Goal: Task Accomplishment & Management: Manage account settings

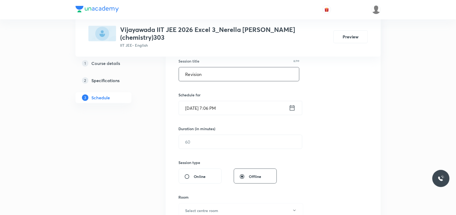
type input "Revision"
click at [195, 101] on input "[DATE] 7:06 PM" at bounding box center [234, 108] width 110 height 14
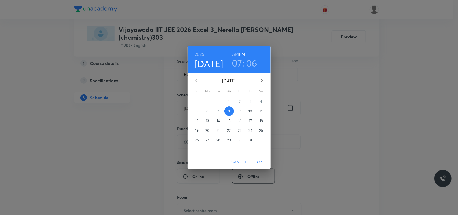
click at [241, 108] on p "9" at bounding box center [240, 110] width 2 height 5
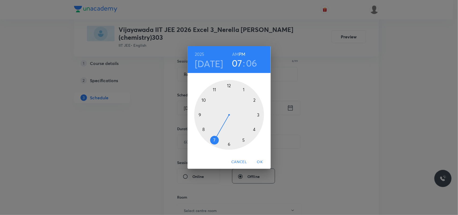
click at [235, 54] on h6 "AM" at bounding box center [235, 54] width 7 height 8
click at [204, 128] on div at bounding box center [229, 115] width 70 height 70
click at [228, 142] on div at bounding box center [229, 115] width 70 height 70
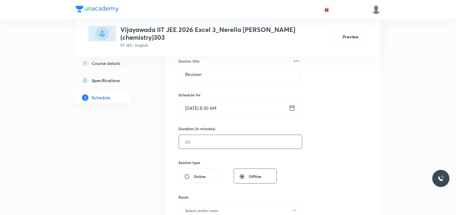
click at [210, 136] on input "text" at bounding box center [240, 142] width 123 height 14
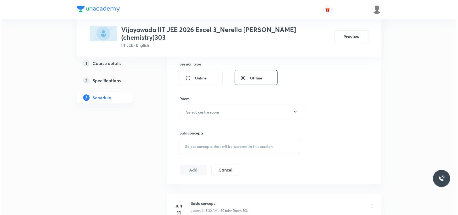
scroll to position [201, 0]
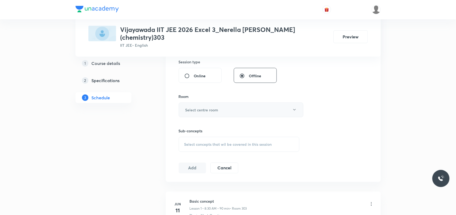
type input "90"
click at [204, 109] on button "Select centre room" at bounding box center [241, 110] width 125 height 15
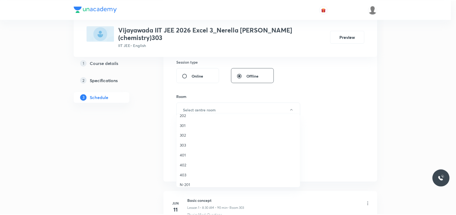
scroll to position [34, 0]
click at [185, 138] on span "301" at bounding box center [240, 138] width 118 height 6
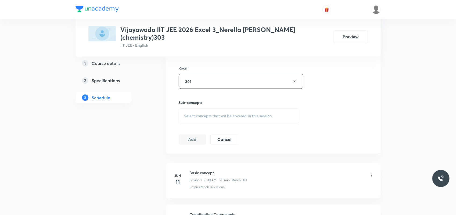
scroll to position [269, 0]
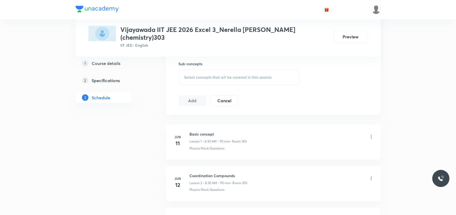
click at [203, 75] on div "Select concepts that wil be covered in this session" at bounding box center [239, 77] width 121 height 15
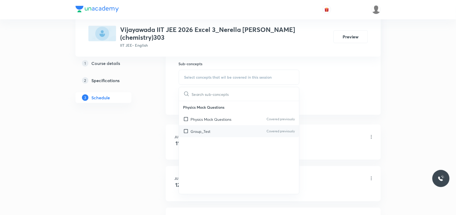
click at [209, 129] on p "Group_Test" at bounding box center [201, 132] width 20 height 6
checkbox input "true"
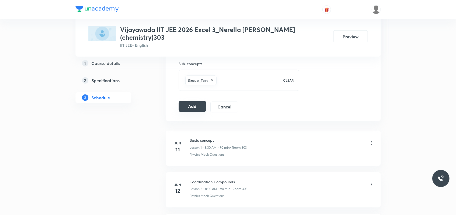
click at [193, 104] on button "Add" at bounding box center [193, 106] width 28 height 11
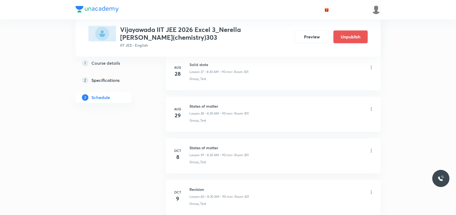
scroll to position [1645, 0]
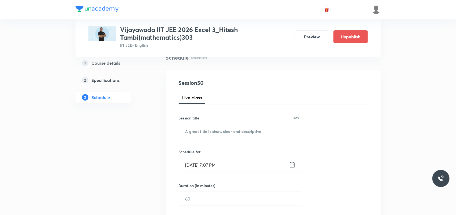
scroll to position [67, 0]
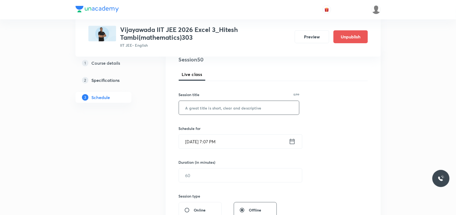
click at [194, 109] on input "text" at bounding box center [239, 108] width 120 height 14
type input "revision"
click at [195, 143] on input "Oct 8, 2025, 7:07 PM" at bounding box center [234, 142] width 110 height 14
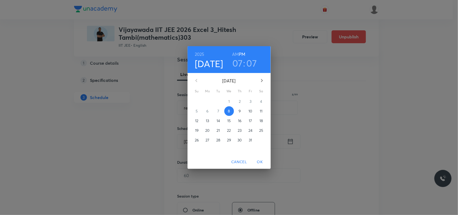
click at [240, 111] on p "9" at bounding box center [240, 110] width 2 height 5
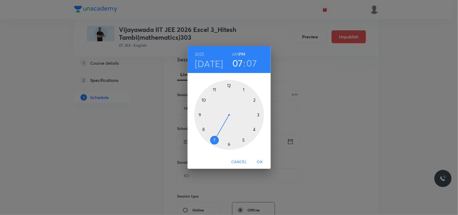
click at [244, 89] on div at bounding box center [229, 115] width 70 height 70
click at [258, 115] on div at bounding box center [229, 115] width 70 height 70
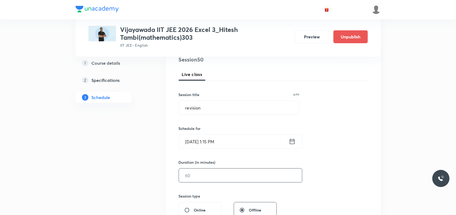
click at [204, 175] on input "text" at bounding box center [240, 176] width 123 height 14
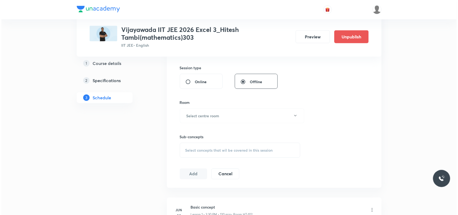
scroll to position [201, 0]
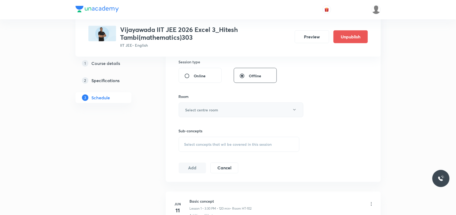
type input "75"
click at [204, 111] on h6 "Select centre room" at bounding box center [201, 110] width 33 height 6
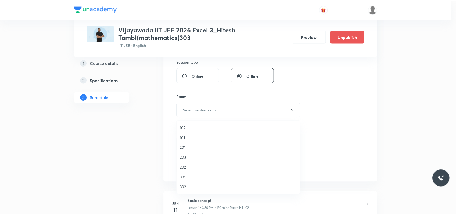
scroll to position [34, 0]
click at [184, 144] on span "301" at bounding box center [240, 144] width 118 height 6
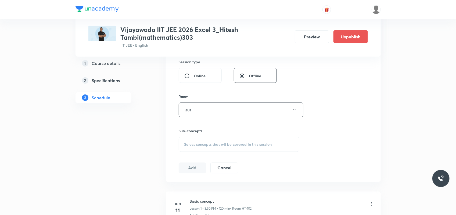
click at [208, 148] on div "Select concepts that wil be covered in this session" at bounding box center [239, 144] width 121 height 15
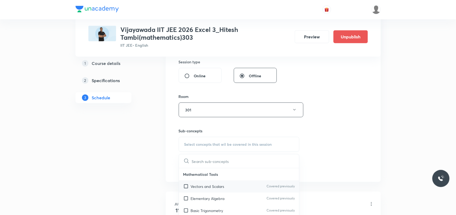
click at [213, 187] on p "Vectors and Scalars" at bounding box center [208, 187] width 34 height 6
checkbox input "true"
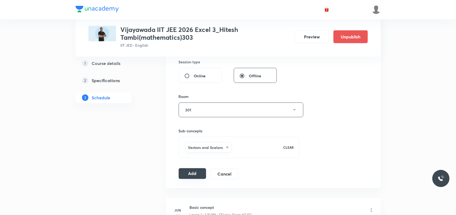
click at [191, 177] on button "Add" at bounding box center [193, 173] width 28 height 11
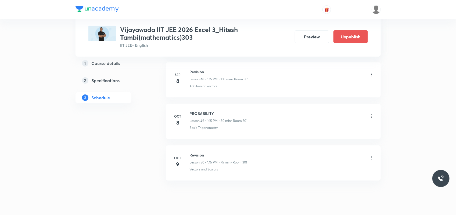
scroll to position [2062, 0]
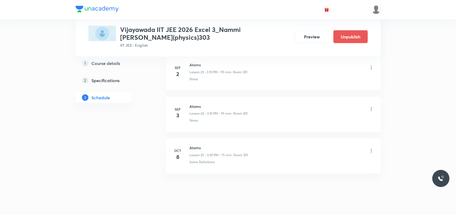
click at [196, 150] on h6 "Atoms" at bounding box center [219, 148] width 58 height 6
copy h6 "Atoms"
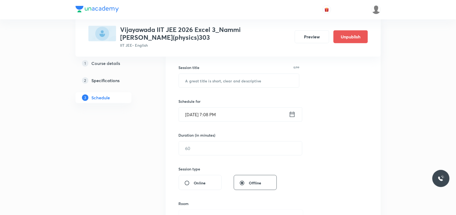
scroll to position [93, 0]
click at [202, 85] on input "text" at bounding box center [239, 82] width 120 height 14
paste input "Atoms"
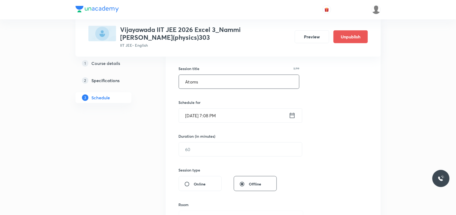
type input "Atoms"
click at [194, 117] on input "Oct 8, 2025, 7:08 PM" at bounding box center [234, 116] width 110 height 14
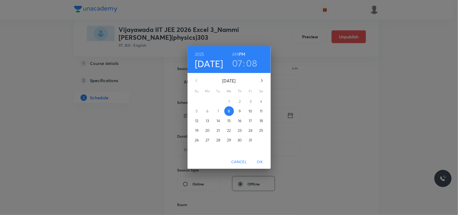
click at [238, 110] on span "9" at bounding box center [240, 110] width 10 height 5
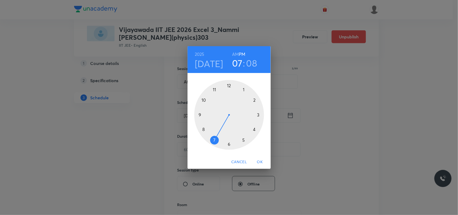
click at [258, 115] on div at bounding box center [229, 115] width 70 height 70
click at [255, 100] on div at bounding box center [229, 115] width 70 height 70
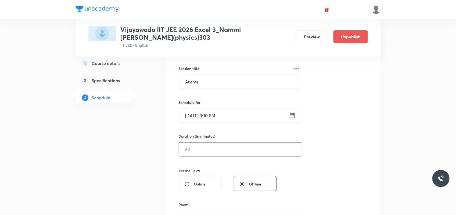
click at [205, 150] on input "text" at bounding box center [240, 150] width 123 height 14
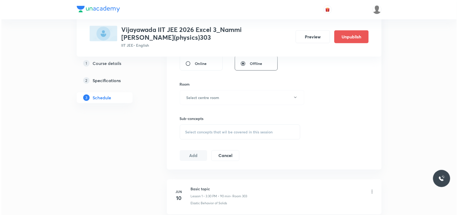
scroll to position [217, 0]
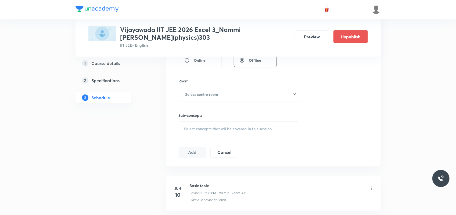
type input "95"
click at [204, 85] on div "Room Select centre room" at bounding box center [239, 90] width 121 height 24
click at [204, 99] on button "Select centre room" at bounding box center [241, 94] width 125 height 15
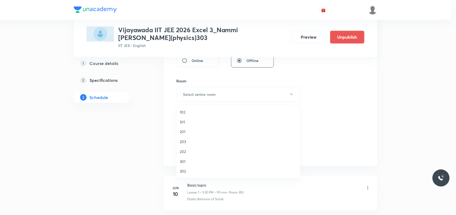
scroll to position [34, 0]
click at [183, 131] on span "301" at bounding box center [240, 128] width 118 height 6
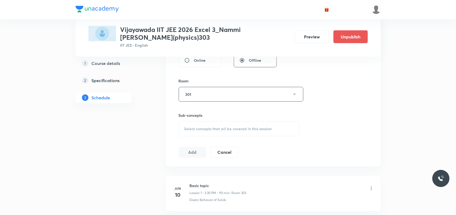
click at [200, 135] on div "Select concepts that wil be covered in this session" at bounding box center [239, 128] width 121 height 15
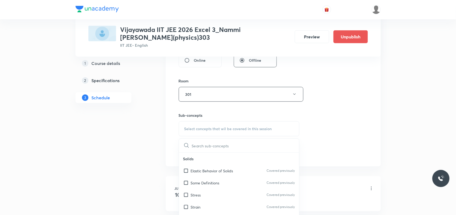
click at [209, 183] on p "Some Definitions" at bounding box center [205, 183] width 29 height 6
checkbox input "true"
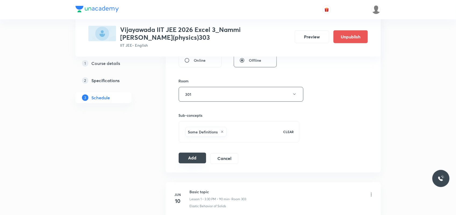
click at [185, 154] on button "Add" at bounding box center [193, 158] width 28 height 11
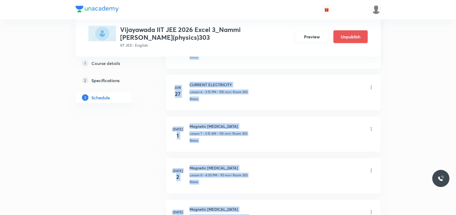
drag, startPoint x: 455, startPoint y: 54, endPoint x: 458, endPoint y: 217, distance: 163.0
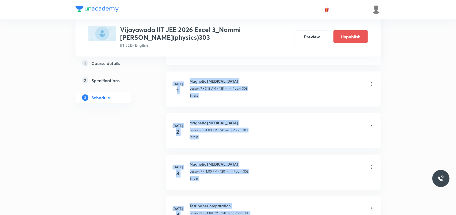
scroll to position [1060, 0]
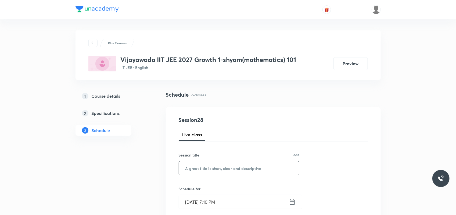
click at [198, 172] on input "text" at bounding box center [239, 168] width 120 height 14
paste input "circles"
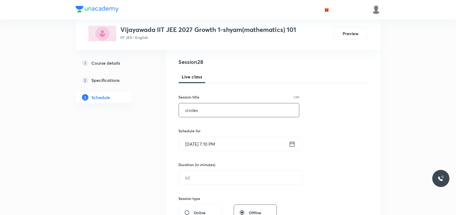
scroll to position [67, 0]
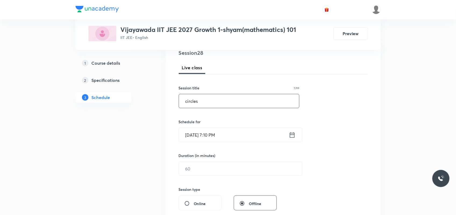
type input "circles"
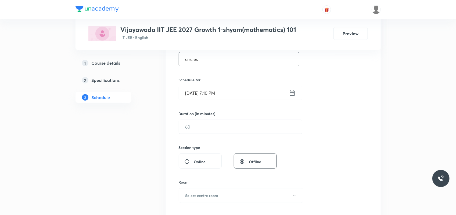
scroll to position [115, 0]
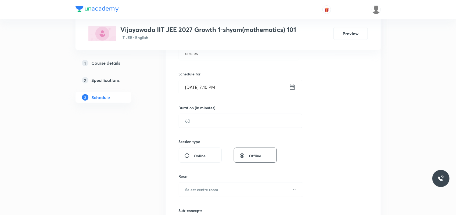
click at [197, 86] on input "Oct 8, 2025, 7:10 PM" at bounding box center [234, 87] width 110 height 14
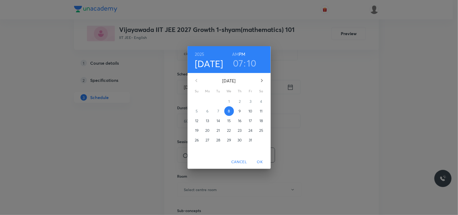
click at [238, 110] on span "9" at bounding box center [240, 110] width 10 height 5
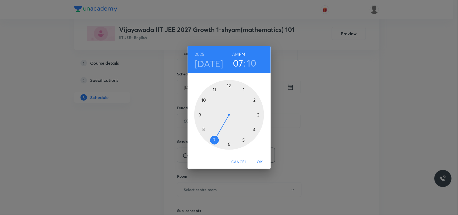
click at [236, 54] on h6 "AM" at bounding box center [235, 54] width 7 height 8
click at [203, 99] on div at bounding box center [229, 115] width 70 height 70
click at [256, 101] on div at bounding box center [229, 115] width 70 height 70
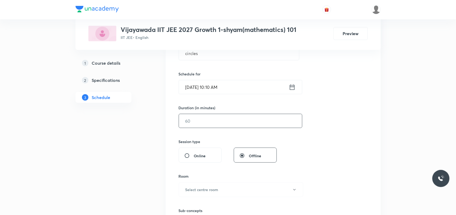
click at [216, 122] on input "text" at bounding box center [240, 121] width 123 height 14
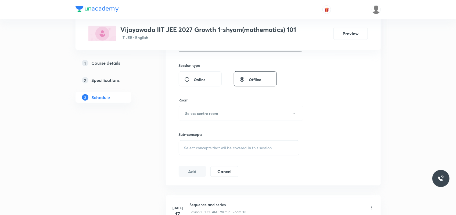
scroll to position [210, 0]
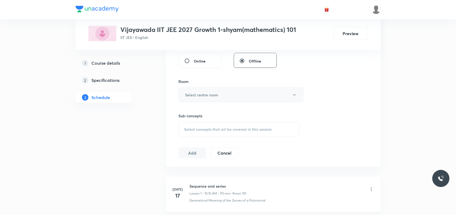
type input "90"
click at [216, 97] on h6 "Select centre room" at bounding box center [201, 95] width 33 height 6
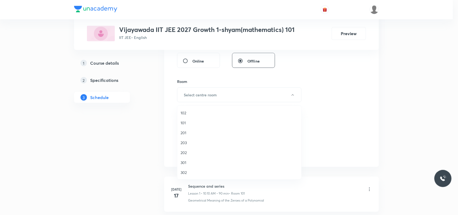
click at [184, 122] on span "101" at bounding box center [240, 123] width 118 height 6
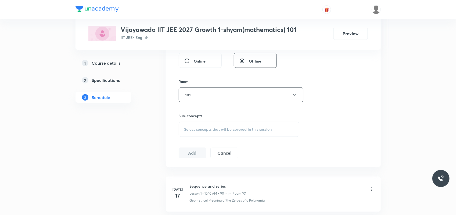
click at [214, 126] on div "Select concepts that wil be covered in this session" at bounding box center [239, 129] width 121 height 15
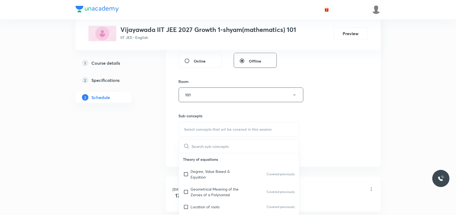
click at [220, 188] on p "Geometrical Meaning of the Zeroes of a Polynomial" at bounding box center [218, 191] width 54 height 11
checkbox input "true"
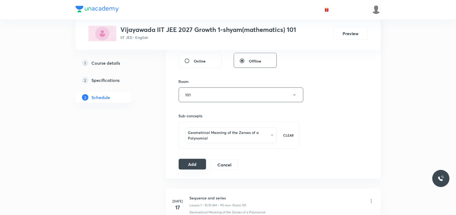
click at [195, 166] on button "Add" at bounding box center [193, 164] width 28 height 11
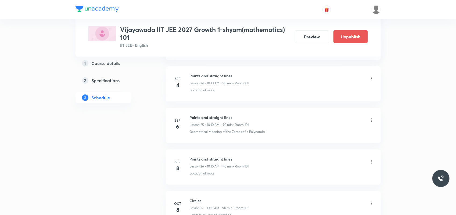
scroll to position [1143, 0]
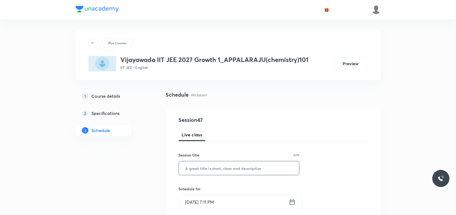
click at [205, 167] on input "text" at bounding box center [239, 168] width 120 height 14
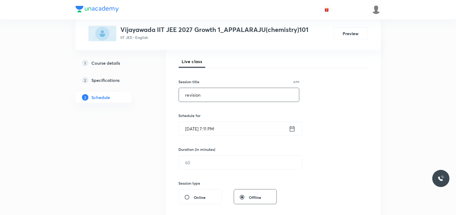
scroll to position [101, 0]
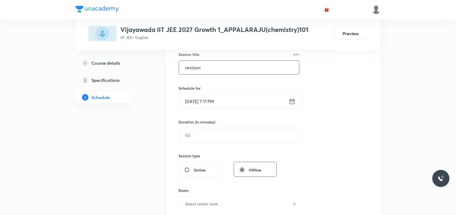
type input "revision"
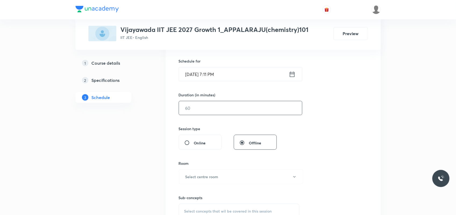
scroll to position [117, 0]
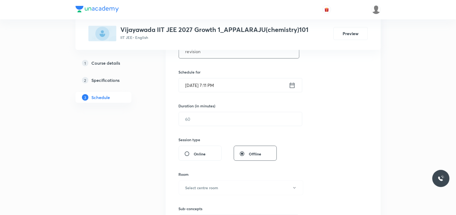
click at [193, 87] on input "[DATE] 7:11 PM" at bounding box center [234, 85] width 110 height 14
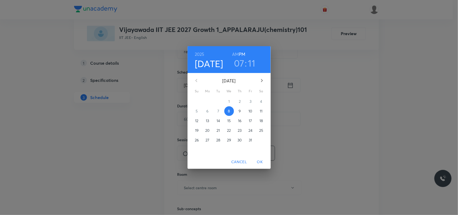
click at [240, 111] on p "9" at bounding box center [240, 110] width 2 height 5
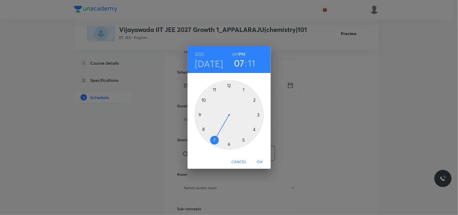
click at [235, 54] on h6 "AM" at bounding box center [235, 54] width 7 height 8
click at [205, 100] on div at bounding box center [229, 115] width 70 height 70
click at [242, 64] on h3 "10" at bounding box center [239, 62] width 9 height 11
click at [215, 89] on div at bounding box center [229, 115] width 70 height 70
click at [203, 101] on div at bounding box center [229, 115] width 70 height 70
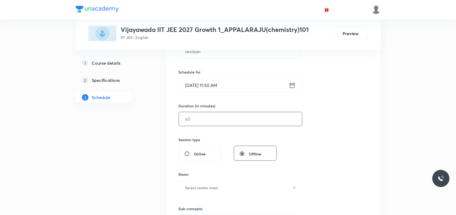
click at [202, 119] on input "text" at bounding box center [240, 119] width 123 height 14
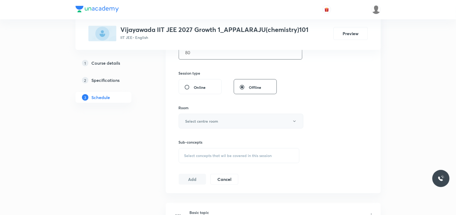
scroll to position [184, 0]
type input "80"
click at [205, 121] on h6 "Select centre room" at bounding box center [201, 121] width 33 height 6
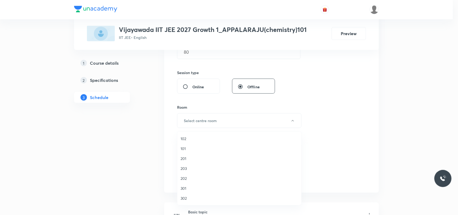
click at [185, 146] on span "101" at bounding box center [240, 149] width 118 height 6
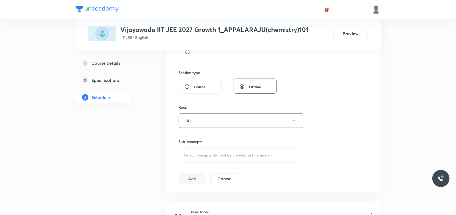
click at [193, 152] on div "Select concepts that wil be covered in this session" at bounding box center [239, 155] width 121 height 15
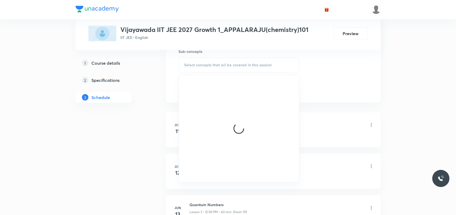
scroll to position [285, 0]
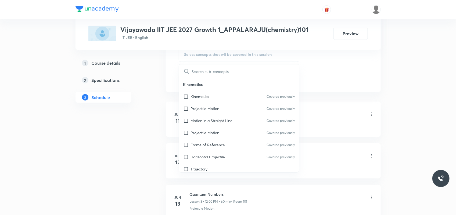
click at [198, 133] on p "Projectile Motion" at bounding box center [205, 133] width 29 height 6
checkbox input "true"
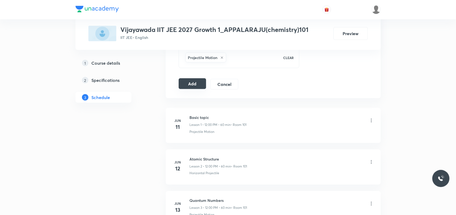
click at [192, 83] on button "Add" at bounding box center [193, 83] width 28 height 11
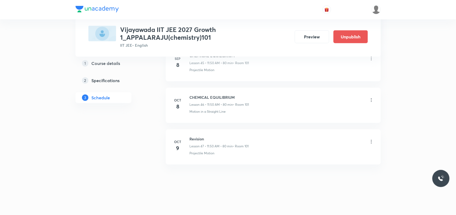
scroll to position [1937, 0]
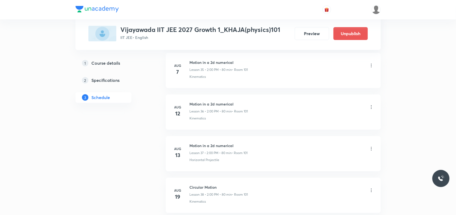
scroll to position [2303, 0]
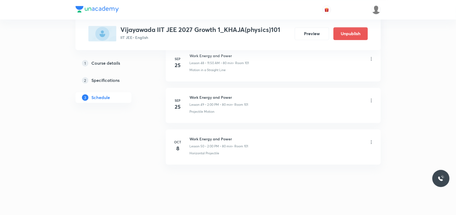
click at [218, 139] on h6 "Work Energy and Power" at bounding box center [219, 139] width 59 height 6
copy h6 "Work Energy and Power"
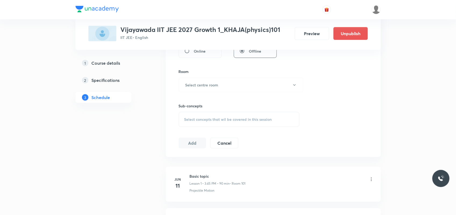
scroll to position [67, 0]
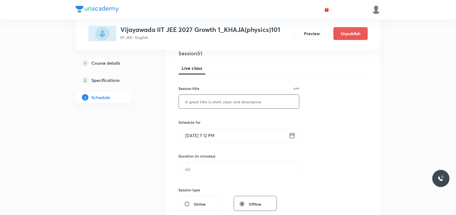
click at [232, 104] on input "text" at bounding box center [239, 102] width 120 height 14
paste input "Work Energy and Power"
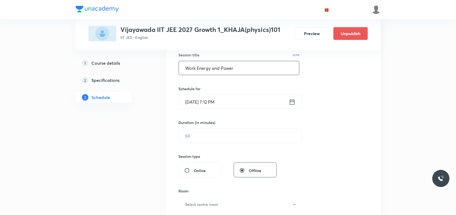
type input "Work Energy and Power"
click at [196, 103] on input "[DATE] 7:12 PM" at bounding box center [234, 102] width 110 height 14
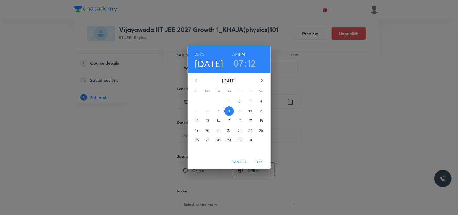
click at [238, 111] on span "9" at bounding box center [240, 110] width 10 height 5
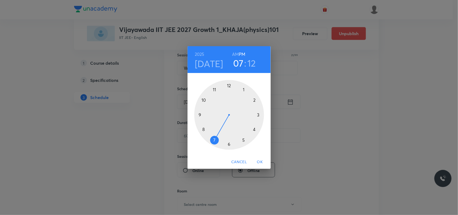
click at [254, 101] on div at bounding box center [229, 115] width 70 height 70
click at [230, 85] on div at bounding box center [229, 115] width 70 height 70
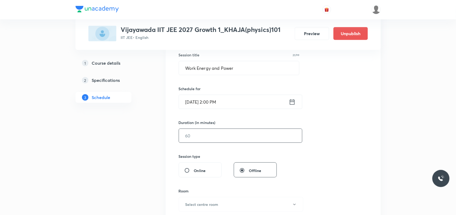
click at [207, 136] on input "text" at bounding box center [240, 136] width 123 height 14
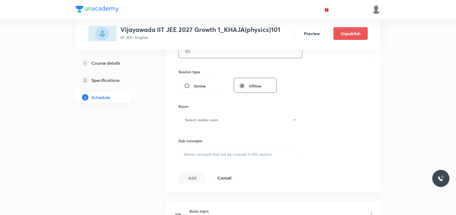
scroll to position [201, 0]
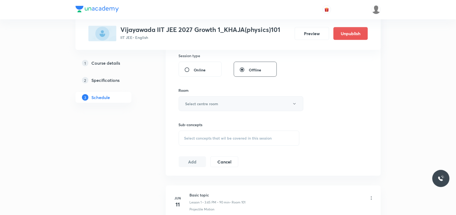
type input "80"
click at [211, 108] on button "Select centre room" at bounding box center [241, 103] width 125 height 15
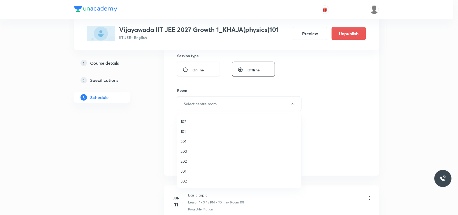
click at [184, 129] on span "101" at bounding box center [240, 132] width 118 height 6
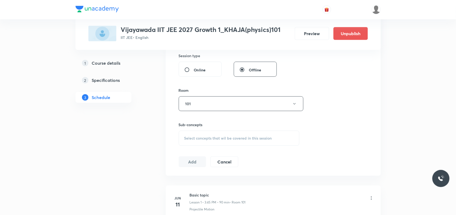
click at [198, 129] on div "Sub-concepts Select concepts that wil be covered in this session" at bounding box center [239, 134] width 121 height 24
click at [196, 137] on span "Select concepts that wil be covered in this session" at bounding box center [228, 138] width 88 height 4
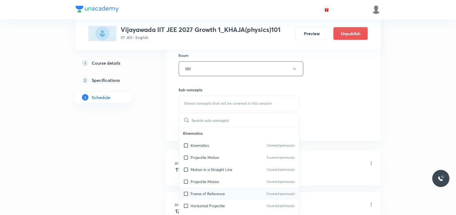
scroll to position [302, 0]
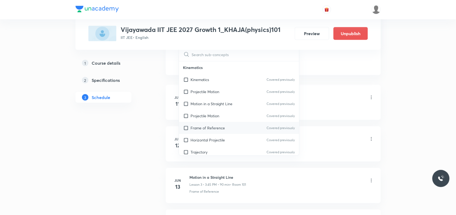
click at [201, 126] on p "Frame of Reference" at bounding box center [208, 128] width 34 height 6
checkbox input "true"
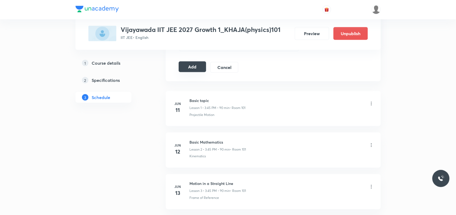
click at [198, 66] on button "Add" at bounding box center [193, 66] width 28 height 11
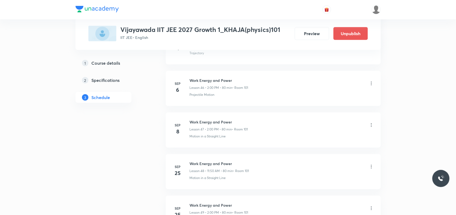
scroll to position [2097, 0]
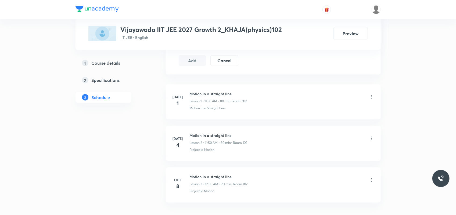
scroll to position [341, 0]
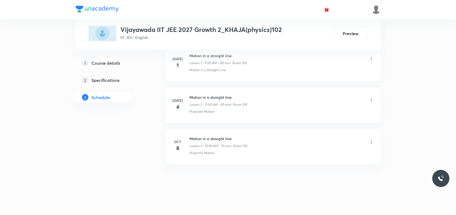
click at [206, 137] on h6 "Motion in a straight line" at bounding box center [219, 139] width 58 height 6
copy h6 "Motion in a straight line"
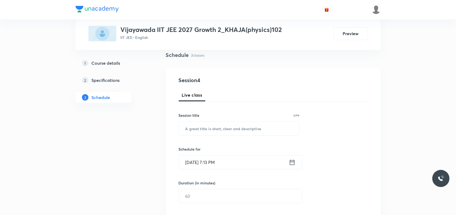
scroll to position [33, 0]
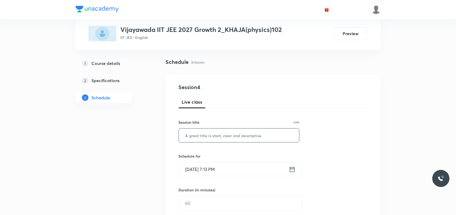
click at [229, 138] on input "text" at bounding box center [239, 136] width 120 height 14
paste input "Motion in a straight line"
type input "Motion in a straight line"
click at [196, 171] on input "[DATE] 7:13 PM" at bounding box center [234, 169] width 110 height 14
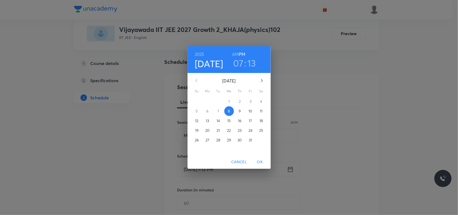
click at [240, 112] on p "9" at bounding box center [240, 110] width 2 height 5
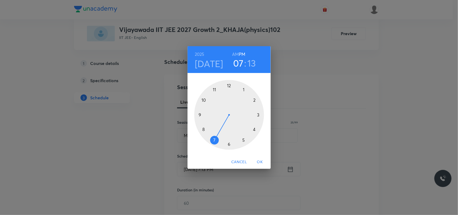
click at [234, 53] on h6 "AM" at bounding box center [235, 54] width 7 height 8
click at [215, 89] on div at bounding box center [229, 115] width 70 height 70
click at [204, 101] on div at bounding box center [229, 115] width 70 height 70
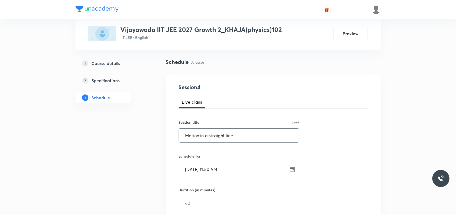
click at [209, 140] on input "Motion in a straight line" at bounding box center [239, 136] width 120 height 14
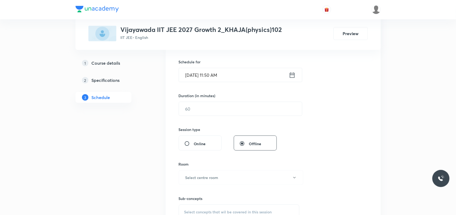
scroll to position [133, 0]
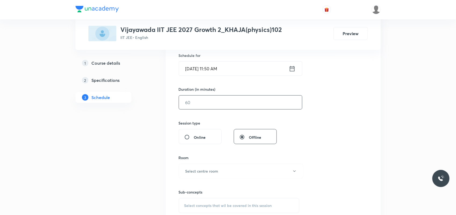
click at [201, 104] on input "text" at bounding box center [240, 103] width 123 height 14
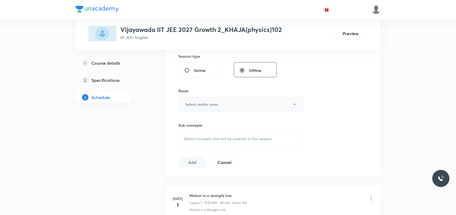
scroll to position [201, 0]
type input "80"
click at [201, 106] on h6 "Select centre room" at bounding box center [201, 104] width 33 height 6
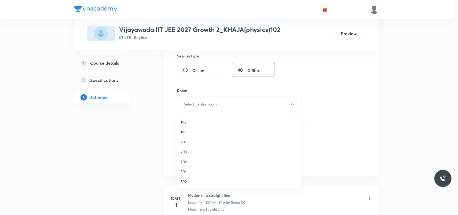
click at [183, 123] on span "102" at bounding box center [240, 122] width 118 height 6
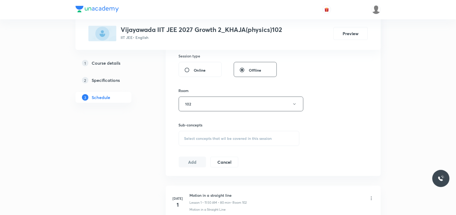
click at [188, 138] on span "Select concepts that wil be covered in this session" at bounding box center [228, 138] width 88 height 4
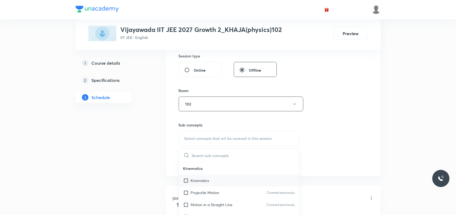
click at [204, 183] on p "Kinematics" at bounding box center [200, 181] width 19 height 6
checkbox input "true"
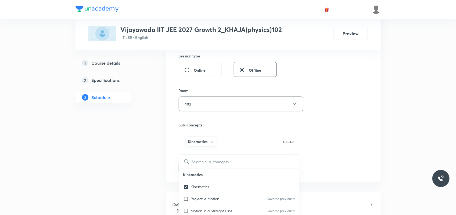
click at [153, 169] on div "Plus Courses Vijayawada IIT JEE 2027 Growth 2_KHAJA(physics)102 IIT JEE • Engli…" at bounding box center [227, 90] width 305 height 522
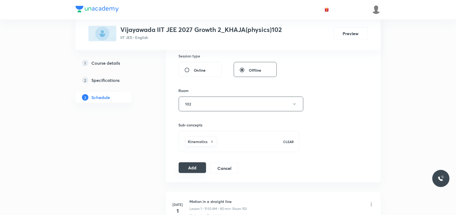
click at [185, 167] on button "Add" at bounding box center [193, 167] width 28 height 11
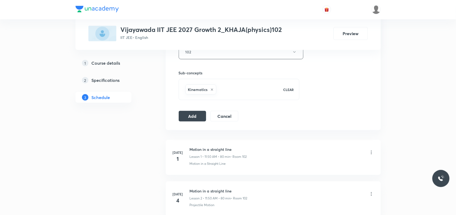
scroll to position [301, 0]
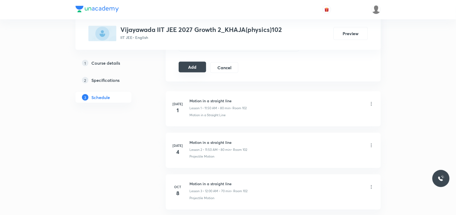
click at [193, 71] on button "Add" at bounding box center [193, 67] width 28 height 11
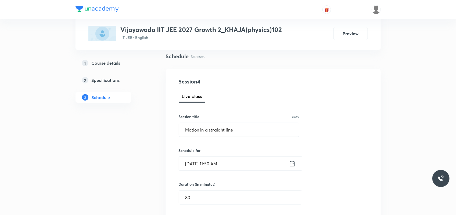
scroll to position [79, 0]
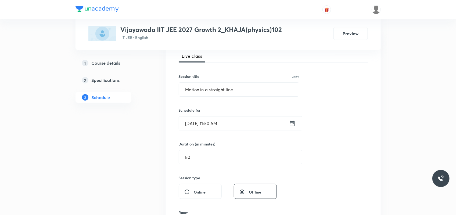
click at [216, 122] on input "Oct 9, 2025, 11:50 AM" at bounding box center [234, 124] width 110 height 14
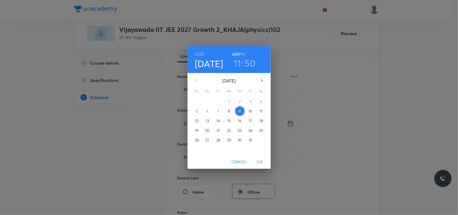
click at [237, 65] on h3 "11" at bounding box center [237, 62] width 7 height 11
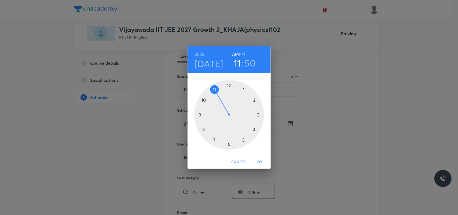
click at [230, 85] on div at bounding box center [229, 115] width 70 height 70
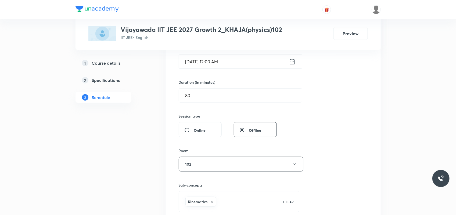
scroll to position [146, 0]
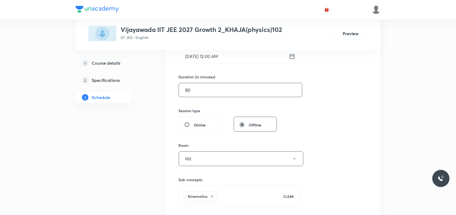
click at [197, 88] on input "80" at bounding box center [240, 90] width 123 height 14
type input "8"
type input "70"
click at [233, 56] on input "Oct 9, 2025, 12:00 AM" at bounding box center [234, 56] width 110 height 14
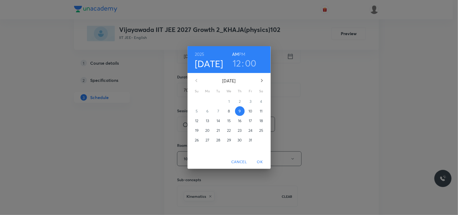
click at [240, 53] on h6 "PM" at bounding box center [242, 54] width 6 height 8
click at [262, 161] on span "OK" at bounding box center [260, 162] width 13 height 7
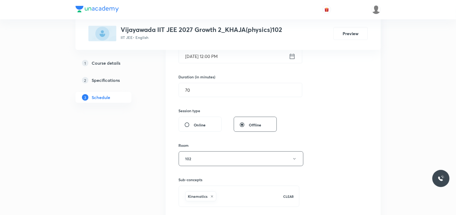
scroll to position [280, 0]
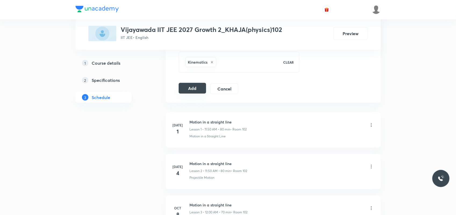
click at [191, 90] on button "Add" at bounding box center [193, 88] width 28 height 11
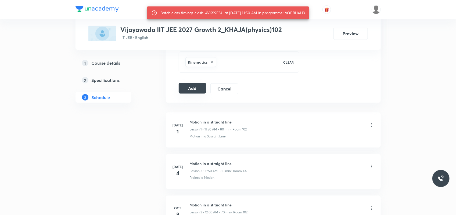
click at [191, 90] on button "Add" at bounding box center [193, 88] width 28 height 11
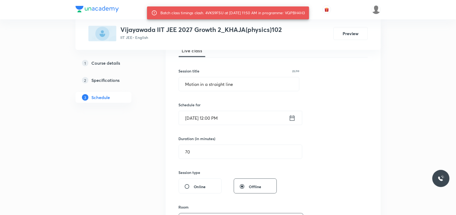
scroll to position [79, 0]
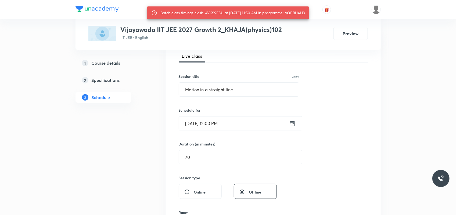
click at [219, 124] on input "Oct 9, 2025, 12:00 PM" at bounding box center [234, 124] width 110 height 14
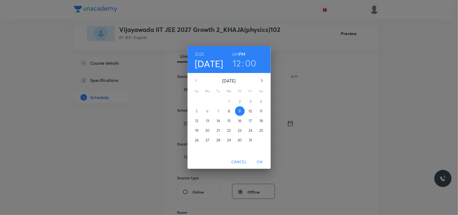
click at [252, 64] on h3 "00" at bounding box center [251, 62] width 12 height 11
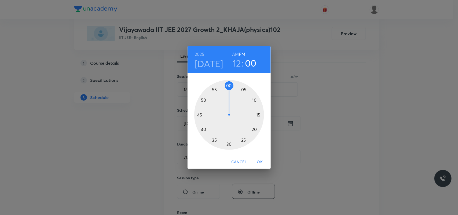
click at [244, 89] on div at bounding box center [229, 115] width 70 height 70
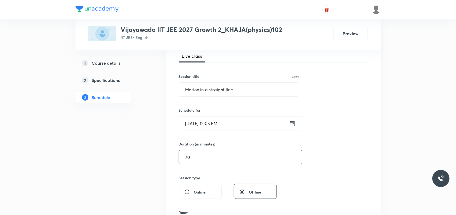
click at [199, 156] on input "70" at bounding box center [240, 157] width 123 height 14
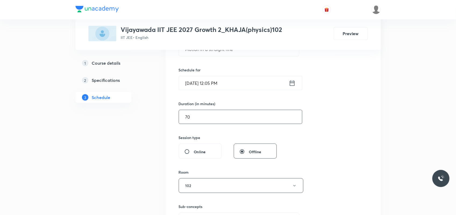
scroll to position [179, 0]
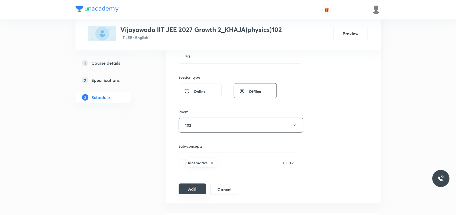
click at [196, 188] on button "Add" at bounding box center [193, 189] width 28 height 11
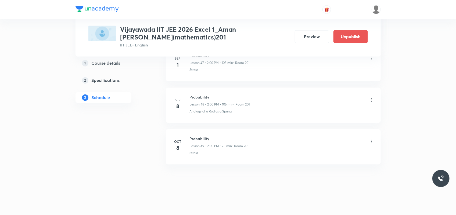
click at [201, 138] on h6 "Probability" at bounding box center [219, 139] width 59 height 6
copy h6 "Probability"
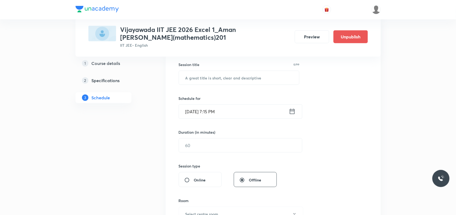
scroll to position [101, 0]
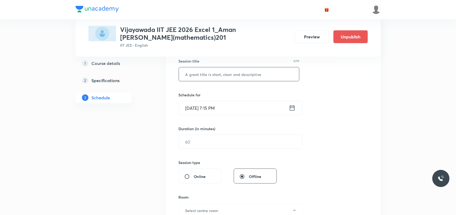
click at [218, 72] on input "text" at bounding box center [239, 74] width 120 height 14
paste input "Probability"
type input "Probability"
click at [197, 110] on input "Oct 8, 2025, 7:15 PM" at bounding box center [234, 108] width 110 height 14
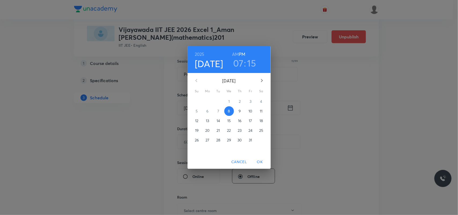
click at [238, 111] on span "9" at bounding box center [240, 110] width 10 height 5
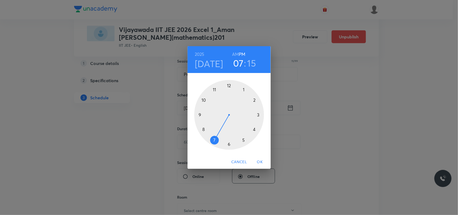
click at [255, 99] on div at bounding box center [229, 115] width 70 height 70
click at [229, 85] on div at bounding box center [229, 115] width 70 height 70
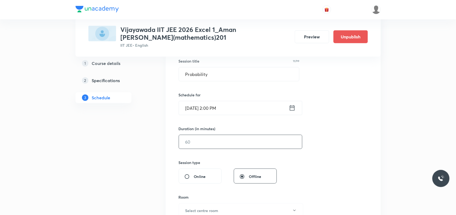
click at [219, 141] on input "text" at bounding box center [240, 142] width 123 height 14
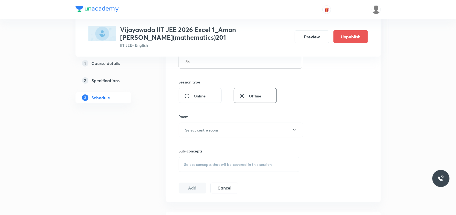
scroll to position [201, 0]
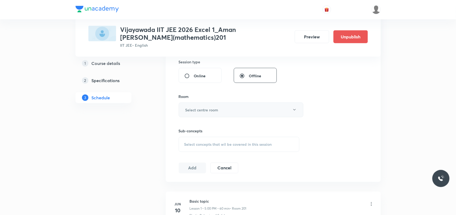
type input "75"
click at [197, 111] on h6 "Select centre room" at bounding box center [201, 110] width 33 height 6
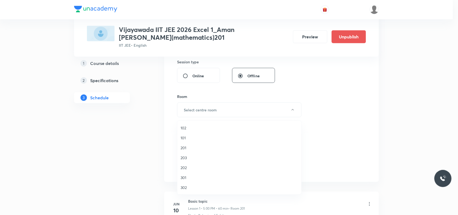
click at [184, 147] on span "201" at bounding box center [240, 148] width 118 height 6
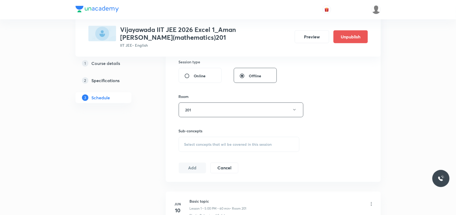
click at [197, 146] on span "Select concepts that wil be covered in this session" at bounding box center [228, 144] width 88 height 4
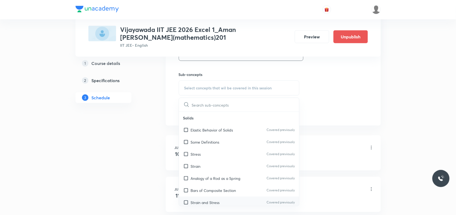
scroll to position [302, 0]
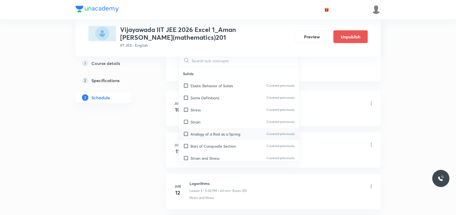
click at [201, 139] on div "Analogy of a Rod as a Spring Covered previously" at bounding box center [239, 134] width 120 height 12
checkbox input "true"
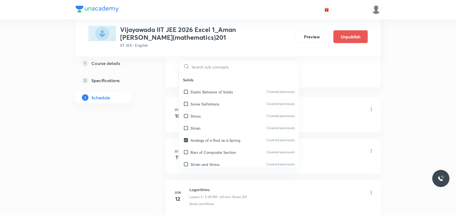
drag, startPoint x: 149, startPoint y: 138, endPoint x: 181, endPoint y: 129, distance: 33.5
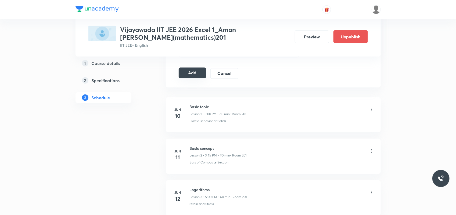
click at [192, 77] on button "Add" at bounding box center [193, 73] width 28 height 11
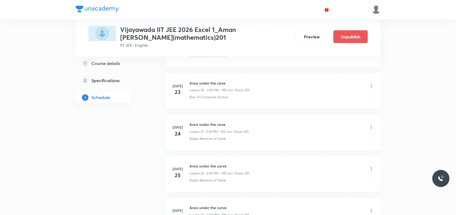
scroll to position [2062, 0]
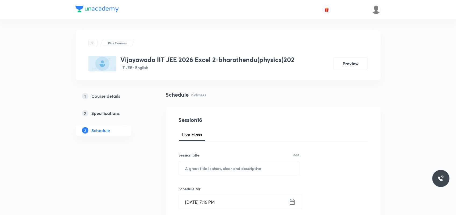
scroll to position [842, 0]
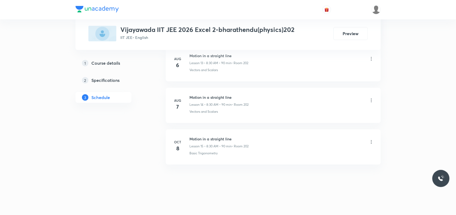
click at [210, 140] on h6 "Motion in a straight line" at bounding box center [219, 139] width 59 height 6
copy h6 "Motion in a straight line"
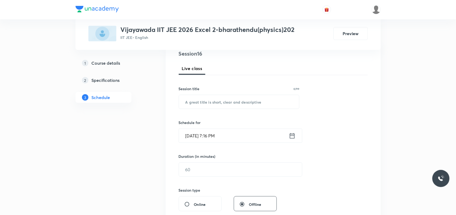
scroll to position [67, 0]
click at [218, 100] on input "text" at bounding box center [239, 101] width 120 height 14
paste input "Motion in a straight line"
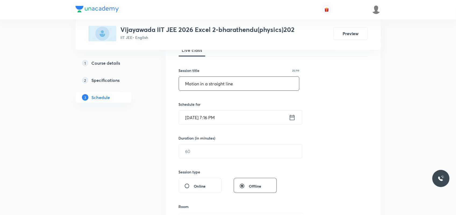
scroll to position [101, 0]
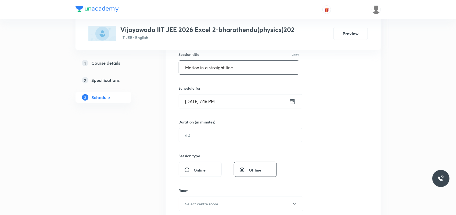
type input "Motion in a straight line"
click at [196, 101] on input "[DATE] 7:16 PM" at bounding box center [234, 102] width 110 height 14
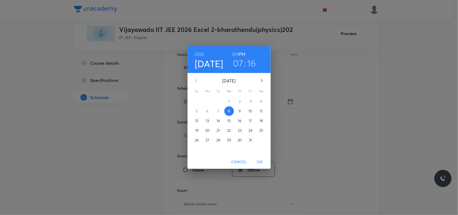
click at [242, 112] on span "9" at bounding box center [240, 110] width 10 height 5
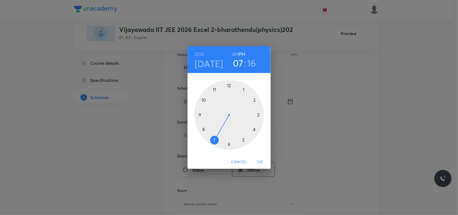
click at [204, 129] on div at bounding box center [229, 115] width 70 height 70
click at [229, 144] on div at bounding box center [229, 115] width 70 height 70
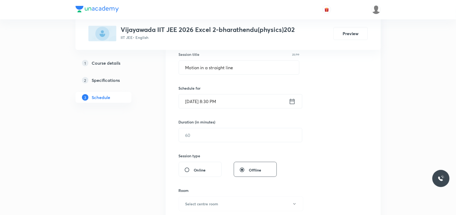
click at [223, 106] on input "[DATE] 8:30 PM" at bounding box center [234, 102] width 110 height 14
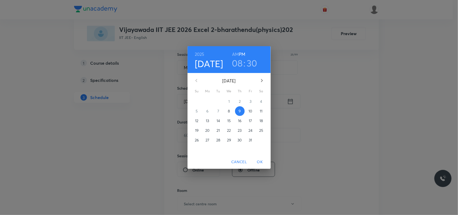
click at [237, 54] on h6 "AM" at bounding box center [235, 54] width 7 height 8
click at [257, 160] on span "OK" at bounding box center [260, 162] width 13 height 7
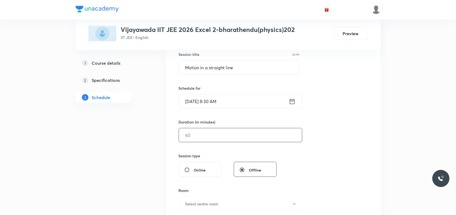
click at [215, 135] on input "text" at bounding box center [240, 135] width 123 height 14
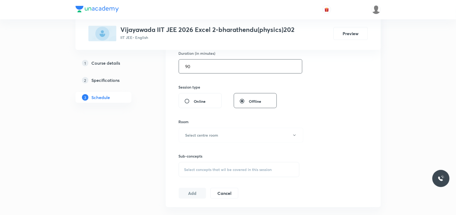
scroll to position [201, 0]
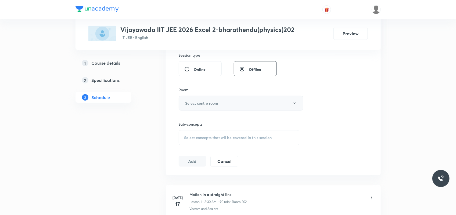
type input "90"
click at [204, 104] on h6 "Select centre room" at bounding box center [201, 103] width 33 height 6
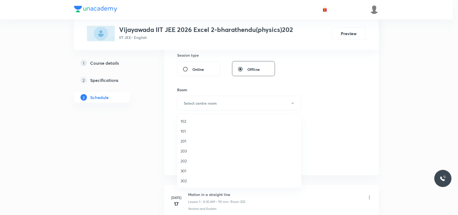
click at [186, 159] on span "202" at bounding box center [240, 161] width 118 height 6
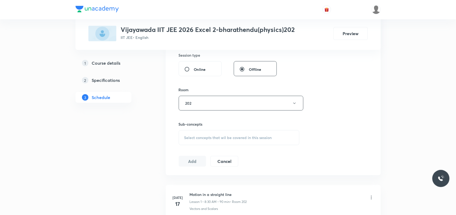
click at [203, 140] on span "Select concepts that wil be covered in this session" at bounding box center [228, 138] width 88 height 4
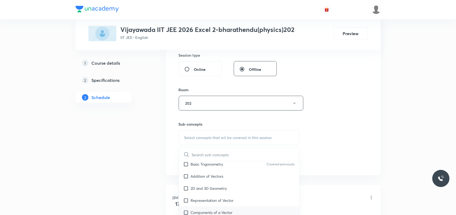
scroll to position [67, 0]
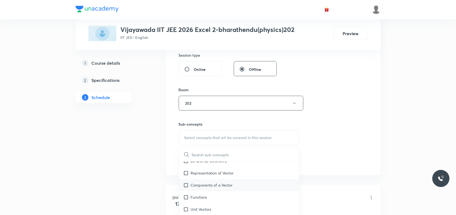
click at [206, 185] on p "Components of a Vector" at bounding box center [212, 185] width 42 height 6
checkbox input "true"
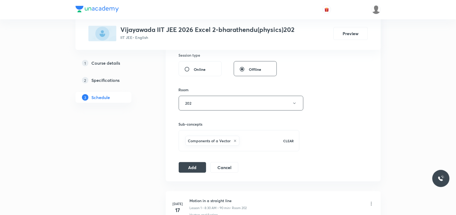
click at [191, 160] on div "Session 16 Live class Session title 25/99 Motion in a straight line ​ Schedule …" at bounding box center [273, 44] width 189 height 258
click at [191, 166] on button "Add" at bounding box center [193, 167] width 28 height 11
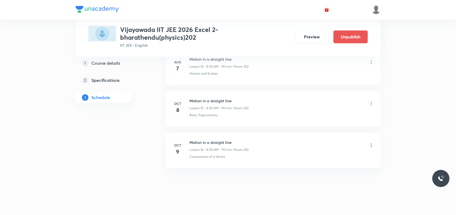
scroll to position [643, 0]
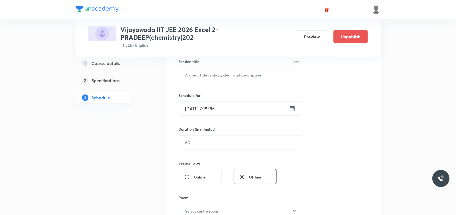
scroll to position [101, 0]
click at [214, 74] on input "text" at bounding box center [239, 74] width 120 height 14
paste input "CHEMICAL BONDING"
type input "CHEMICAL BONDING"
click at [195, 108] on input "Oct 8, 2025, 7:18 PM" at bounding box center [234, 108] width 110 height 14
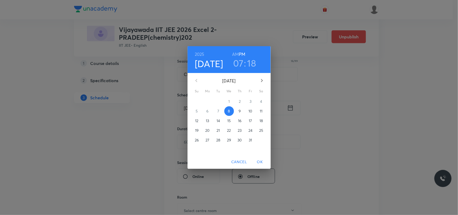
click at [237, 111] on span "9" at bounding box center [240, 110] width 10 height 5
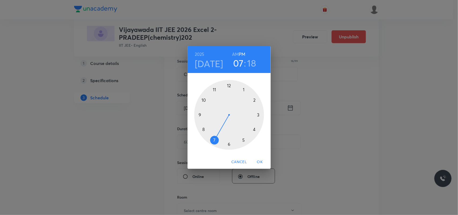
click at [243, 89] on div at bounding box center [229, 115] width 70 height 70
click at [258, 114] on div at bounding box center [229, 115] width 70 height 70
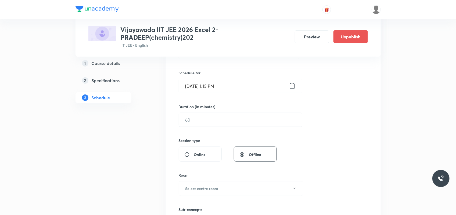
scroll to position [134, 0]
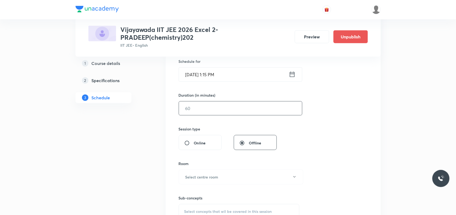
click at [198, 109] on input "text" at bounding box center [240, 108] width 123 height 14
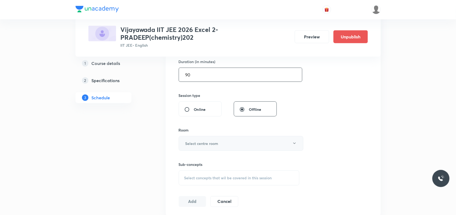
type input "90"
click at [195, 146] on h6 "Select centre room" at bounding box center [201, 144] width 33 height 6
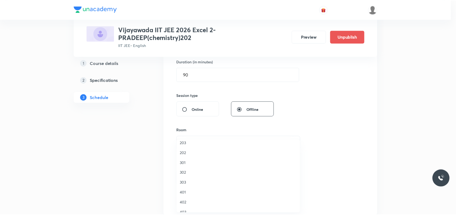
scroll to position [0, 0]
click at [186, 187] on span "202" at bounding box center [240, 187] width 118 height 6
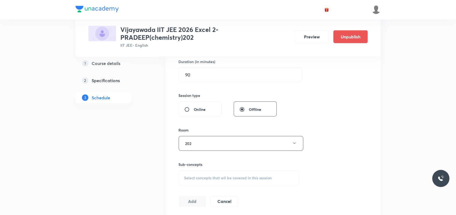
click at [201, 178] on span "Select concepts that wil be covered in this session" at bounding box center [228, 178] width 88 height 4
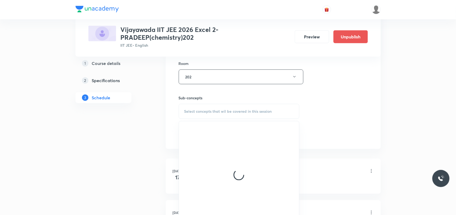
scroll to position [235, 0]
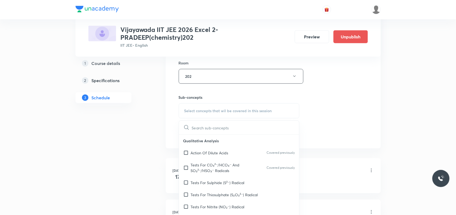
click at [203, 172] on p "Tests For CO₃²⁻/HCO₃⁻ And SO₃²⁻/HSO₃⁻ Radicals" at bounding box center [218, 167] width 54 height 11
checkbox input "true"
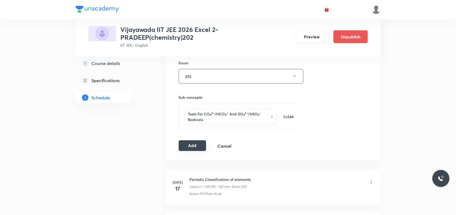
click at [193, 148] on button "Add" at bounding box center [193, 145] width 28 height 11
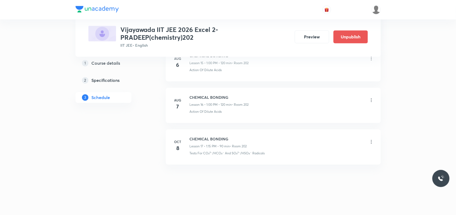
scroll to position [685, 0]
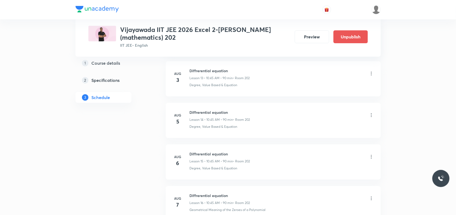
scroll to position [932, 0]
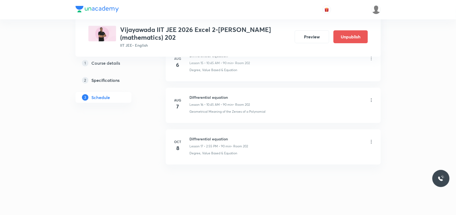
click at [215, 139] on h6 "Diffrerential equation" at bounding box center [219, 139] width 59 height 6
copy h6 "Diffrerential equation"
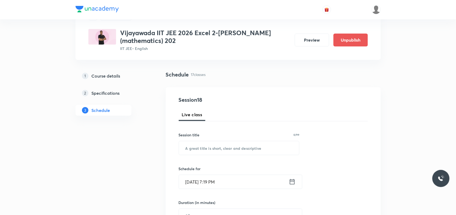
scroll to position [67, 0]
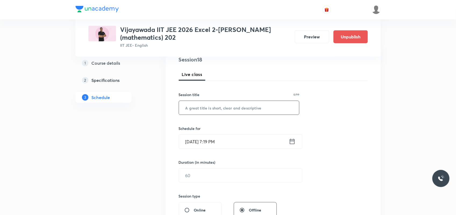
click at [214, 106] on input "text" at bounding box center [239, 108] width 120 height 14
paste input "Diffrerential equation"
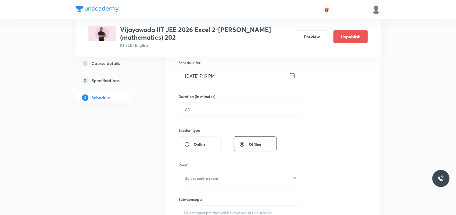
scroll to position [134, 0]
type input "Diffrerential equation"
click at [197, 74] on input "Oct 8, 2025, 7:19 PM" at bounding box center [234, 75] width 110 height 14
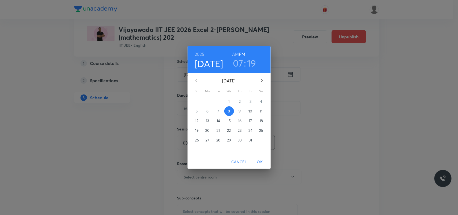
click at [240, 109] on p "9" at bounding box center [240, 110] width 2 height 5
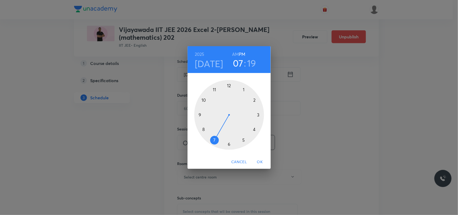
click at [255, 100] on div at bounding box center [229, 115] width 70 height 70
click at [214, 87] on div at bounding box center [229, 115] width 70 height 70
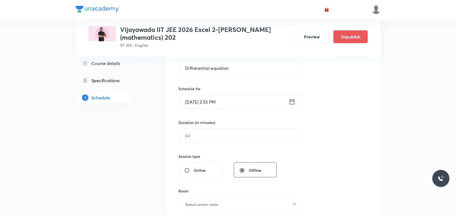
scroll to position [112, 0]
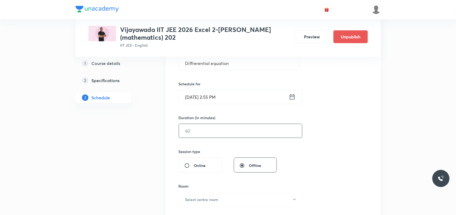
click at [204, 133] on input "text" at bounding box center [240, 131] width 123 height 14
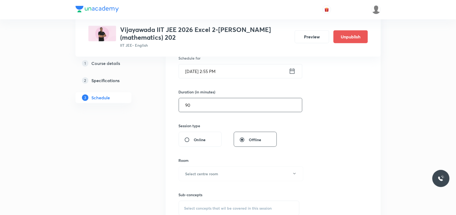
scroll to position [179, 0]
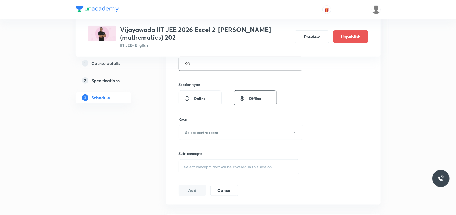
type input "90"
click at [204, 133] on h6 "Select centre room" at bounding box center [201, 133] width 33 height 6
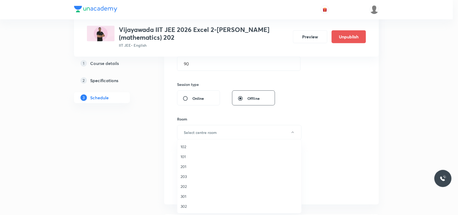
click at [186, 187] on span "202" at bounding box center [240, 187] width 118 height 6
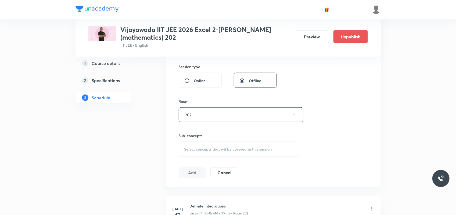
scroll to position [212, 0]
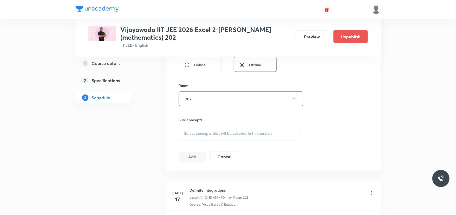
click at [201, 133] on span "Select concepts that wil be covered in this session" at bounding box center [228, 133] width 88 height 4
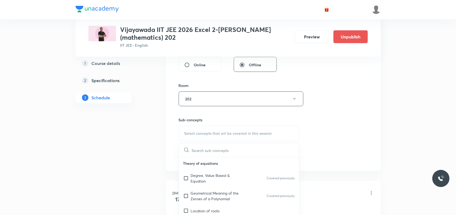
click at [208, 188] on div "Geometrical Meaning of the Zeroes of a Polynomial Covered previously" at bounding box center [239, 196] width 120 height 18
checkbox input "true"
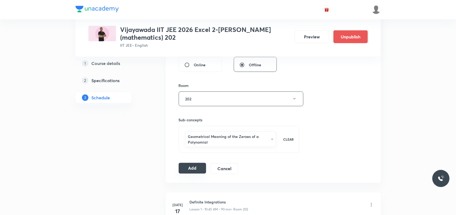
click at [191, 166] on button "Add" at bounding box center [193, 168] width 28 height 11
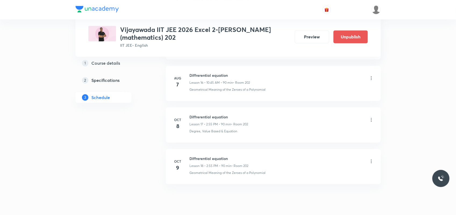
scroll to position [726, 0]
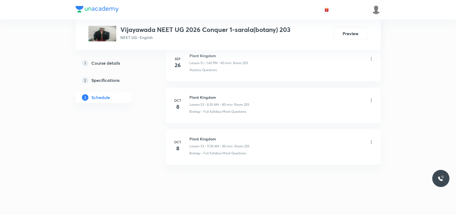
click at [203, 138] on h6 "Plant Kingdom" at bounding box center [220, 139] width 60 height 6
copy h6 "Plant Kingdom"
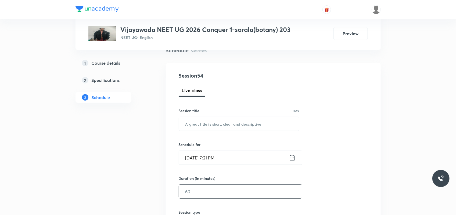
scroll to position [115, 0]
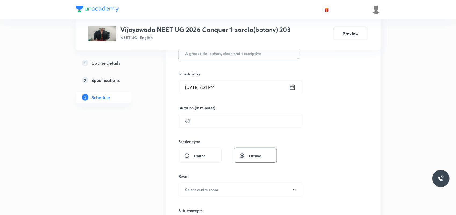
click at [216, 55] on input "text" at bounding box center [239, 53] width 120 height 14
paste input "Plant Kingdom"
type input "Plant Kingdom"
click at [198, 90] on input "[DATE] 7:21 PM" at bounding box center [234, 87] width 110 height 14
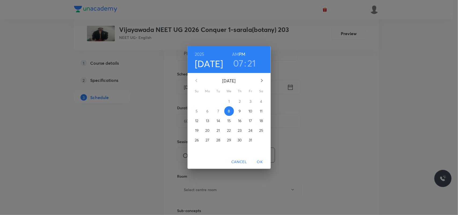
click at [239, 112] on p "9" at bounding box center [240, 110] width 2 height 5
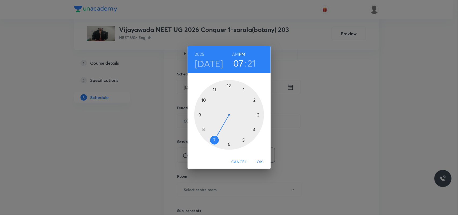
click at [238, 54] on h6 "AM" at bounding box center [235, 54] width 7 height 8
click at [203, 128] on div at bounding box center [229, 115] width 70 height 70
click at [228, 144] on div at bounding box center [229, 115] width 70 height 70
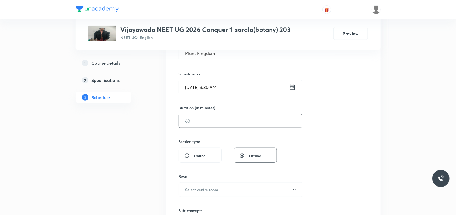
click at [210, 120] on input "text" at bounding box center [240, 121] width 123 height 14
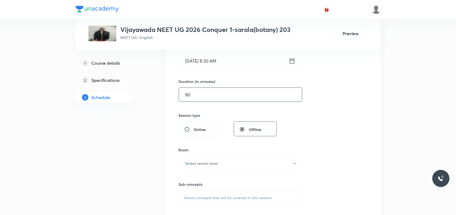
scroll to position [182, 0]
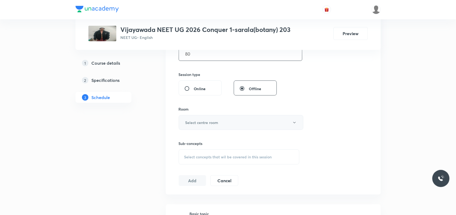
type input "80"
click at [204, 122] on h6 "Select centre room" at bounding box center [201, 123] width 33 height 6
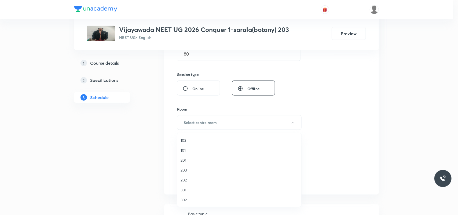
click at [182, 169] on span "203" at bounding box center [240, 170] width 118 height 6
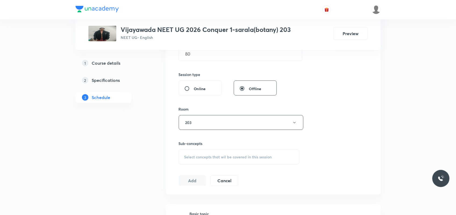
click at [210, 161] on div "Select concepts that wil be covered in this session" at bounding box center [239, 157] width 121 height 15
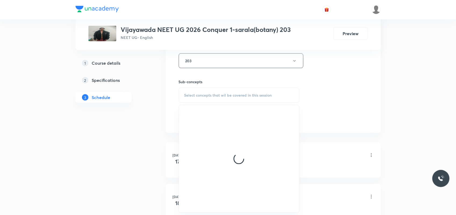
scroll to position [249, 0]
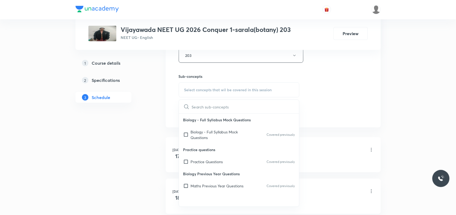
click at [210, 160] on p "Practice Questions" at bounding box center [207, 162] width 32 height 6
checkbox input "true"
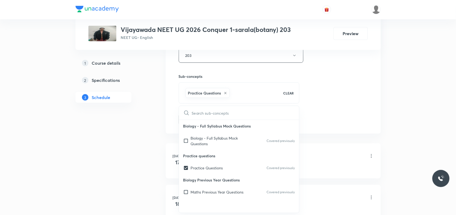
drag, startPoint x: 158, startPoint y: 158, endPoint x: 199, endPoint y: 143, distance: 43.9
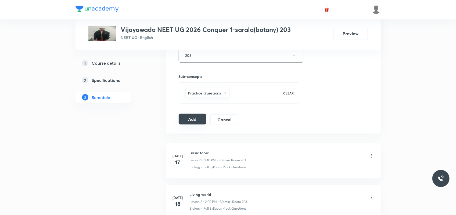
click at [195, 121] on button "Add" at bounding box center [193, 119] width 28 height 11
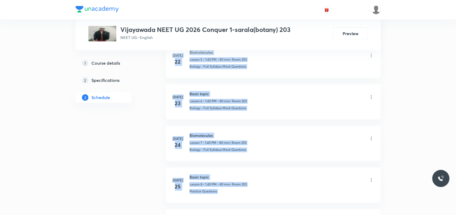
drag, startPoint x: 455, startPoint y: 32, endPoint x: 455, endPoint y: 202, distance: 170.0
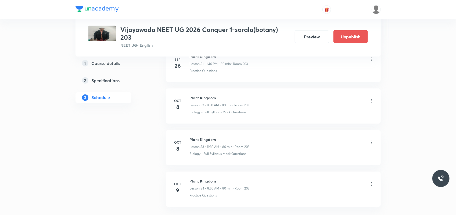
scroll to position [2187, 0]
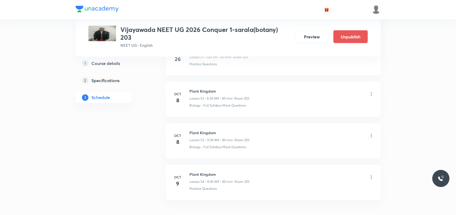
click at [205, 136] on h6 "Plant Kingdom" at bounding box center [220, 133] width 60 height 6
copy h6 "Plant Kingdom"
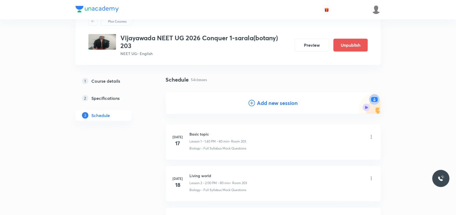
scroll to position [34, 0]
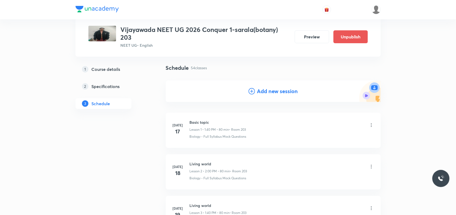
click at [273, 89] on h4 "Add new session" at bounding box center [277, 91] width 41 height 8
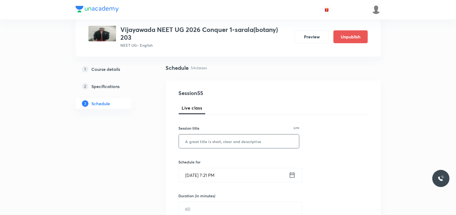
click at [216, 142] on input "text" at bounding box center [239, 142] width 120 height 14
paste input "Plant Kingdom"
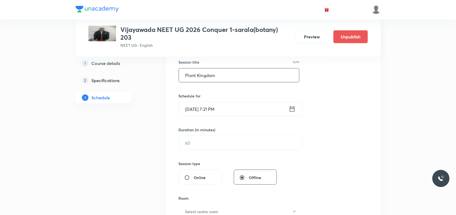
scroll to position [101, 0]
type input "Plant Kingdom"
click at [195, 109] on input "Oct 8, 2025, 7:21 PM" at bounding box center [234, 108] width 110 height 14
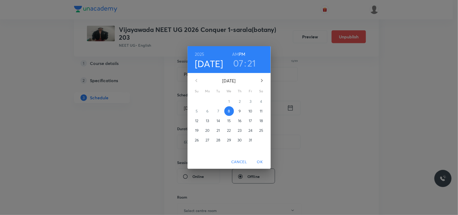
click at [238, 110] on span "9" at bounding box center [240, 110] width 10 height 5
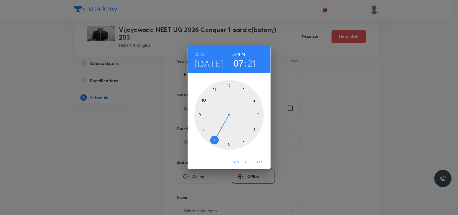
click at [235, 52] on h6 "AM" at bounding box center [235, 54] width 7 height 8
click at [214, 88] on div at bounding box center [229, 115] width 70 height 70
click at [228, 144] on div at bounding box center [229, 115] width 70 height 70
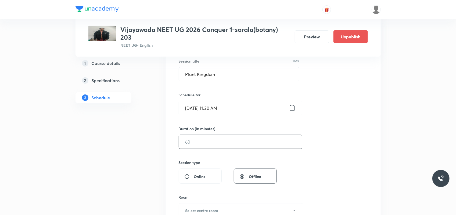
click at [201, 142] on input "text" at bounding box center [240, 142] width 123 height 14
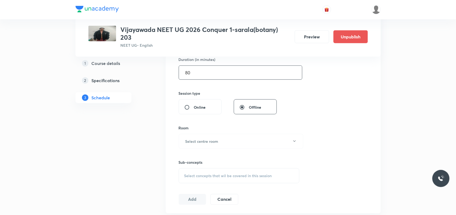
scroll to position [201, 0]
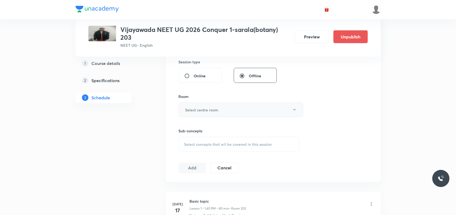
type input "80"
click at [205, 108] on h6 "Select centre room" at bounding box center [201, 110] width 33 height 6
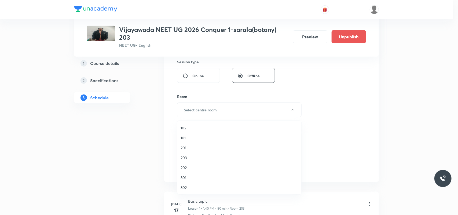
click at [184, 158] on span "203" at bounding box center [240, 158] width 118 height 6
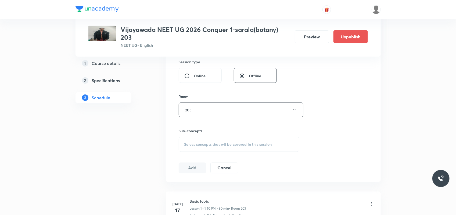
click at [196, 147] on div "Select concepts that wil be covered in this session" at bounding box center [239, 144] width 121 height 15
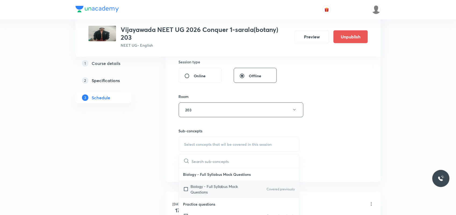
click at [202, 194] on p "Biology - Full Syllabus Mock Questions" at bounding box center [218, 189] width 54 height 11
checkbox input "true"
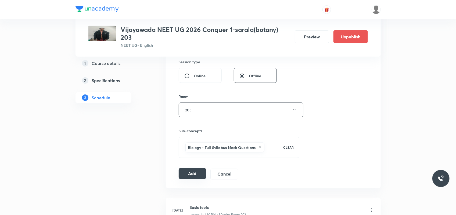
click at [193, 174] on button "Add" at bounding box center [193, 173] width 28 height 11
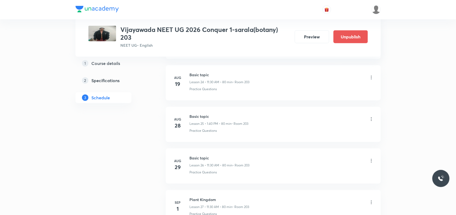
scroll to position [2271, 0]
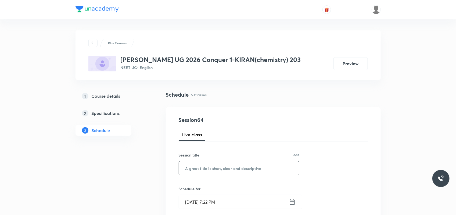
click at [199, 167] on input "text" at bounding box center [239, 168] width 120 height 14
paste input "Organic chemistry"
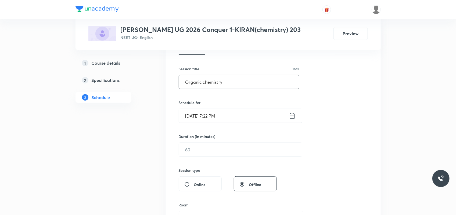
scroll to position [101, 0]
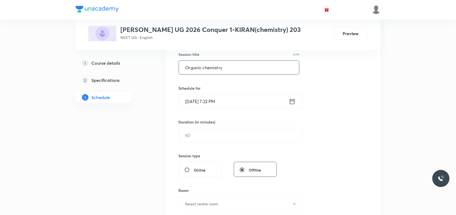
type input "Organic chemistry"
click at [196, 101] on input "[DATE] 7:22 PM" at bounding box center [234, 102] width 110 height 14
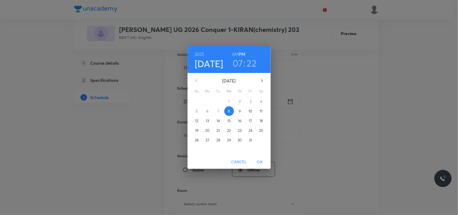
click at [240, 110] on p "9" at bounding box center [240, 110] width 2 height 5
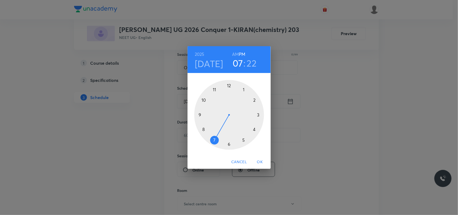
click at [235, 52] on h6 "AM" at bounding box center [235, 54] width 7 height 8
click at [205, 99] on div at bounding box center [229, 115] width 70 height 70
click at [230, 85] on div at bounding box center [229, 115] width 70 height 70
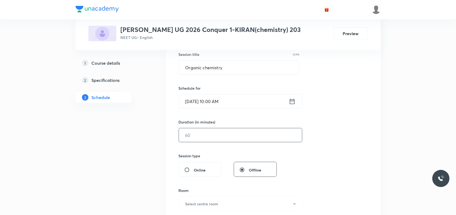
click at [203, 137] on input "text" at bounding box center [240, 135] width 123 height 14
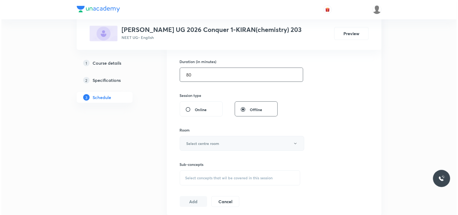
scroll to position [168, 0]
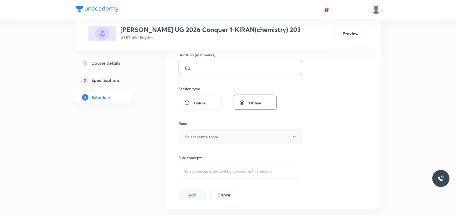
type input "80"
click at [208, 133] on button "Select centre room" at bounding box center [241, 136] width 125 height 15
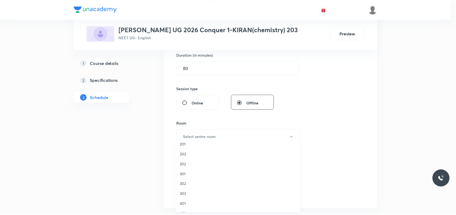
scroll to position [34, 0]
click at [187, 144] on span "203" at bounding box center [240, 143] width 118 height 6
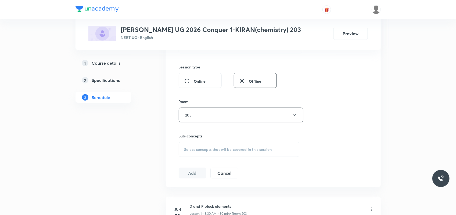
scroll to position [201, 0]
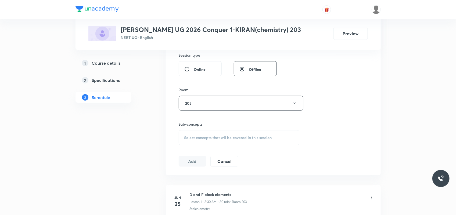
click at [198, 136] on span "Select concepts that wil be covered in this session" at bounding box center [228, 138] width 88 height 4
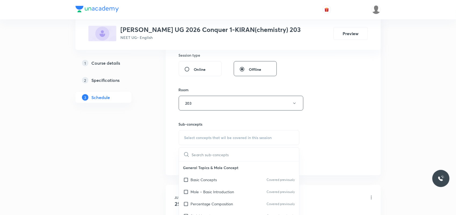
click at [205, 189] on p "Mole – Basic Introduction" at bounding box center [212, 192] width 43 height 6
checkbox input "true"
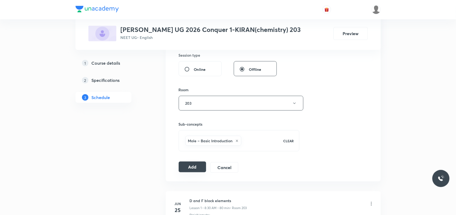
click at [195, 167] on button "Add" at bounding box center [193, 167] width 28 height 11
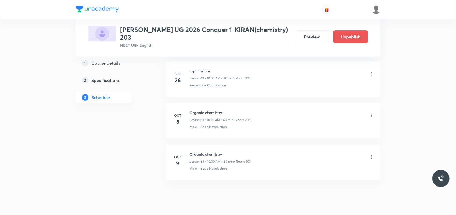
scroll to position [2646, 0]
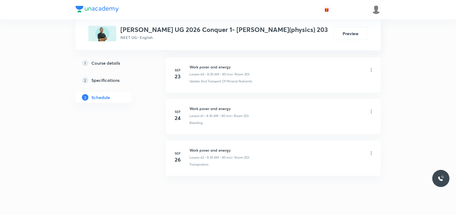
scroll to position [2803, 0]
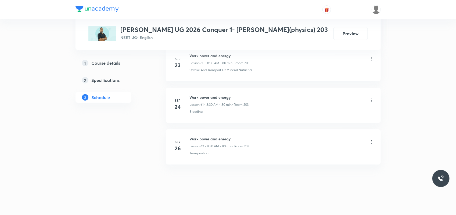
click at [215, 137] on h6 "Work pover and energy" at bounding box center [220, 139] width 60 height 6
copy h6 "Work pover and energy"
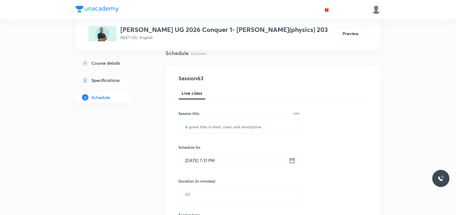
scroll to position [41, 0]
click at [243, 128] on input "text" at bounding box center [239, 127] width 120 height 14
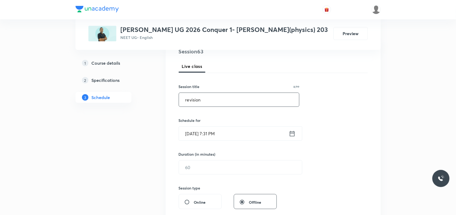
scroll to position [108, 0]
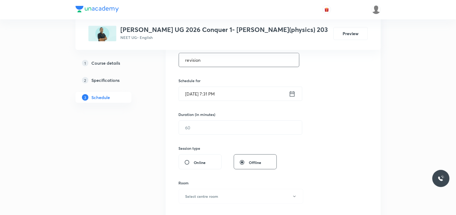
type input "revision"
click at [197, 95] on input "[DATE] 7:31 PM" at bounding box center [234, 94] width 110 height 14
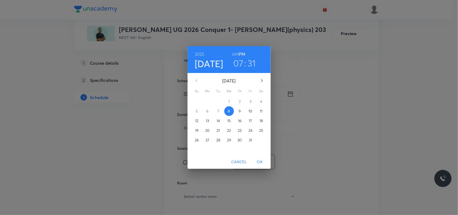
click at [239, 110] on p "9" at bounding box center [240, 110] width 2 height 5
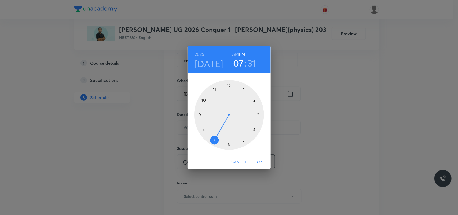
click at [258, 114] on div at bounding box center [229, 115] width 70 height 70
click at [254, 101] on div at bounding box center [229, 115] width 70 height 70
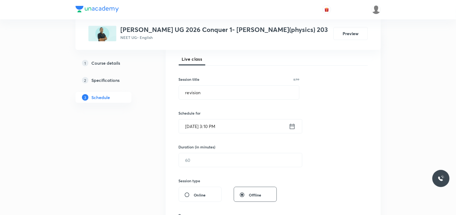
scroll to position [143, 0]
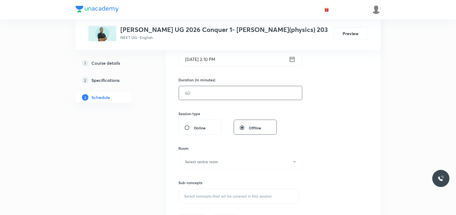
click at [204, 95] on input "text" at bounding box center [240, 93] width 123 height 14
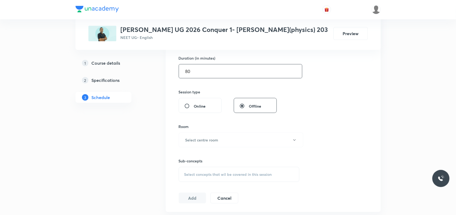
scroll to position [176, 0]
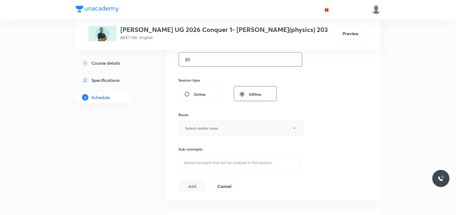
type input "80"
click at [222, 126] on button "Select centre room" at bounding box center [241, 128] width 125 height 15
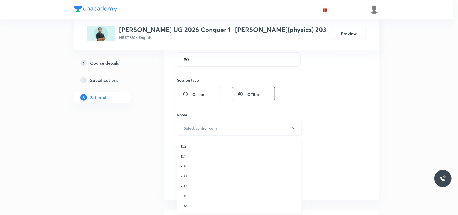
click at [184, 176] on span "203" at bounding box center [240, 176] width 118 height 6
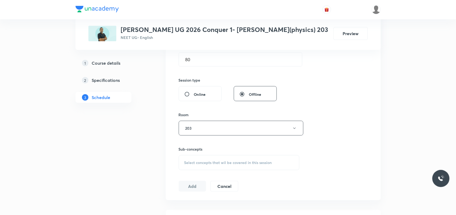
click at [198, 168] on div "Select concepts that wil be covered in this session" at bounding box center [239, 162] width 121 height 15
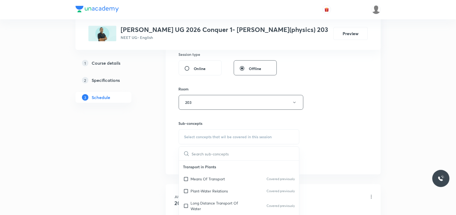
scroll to position [244, 0]
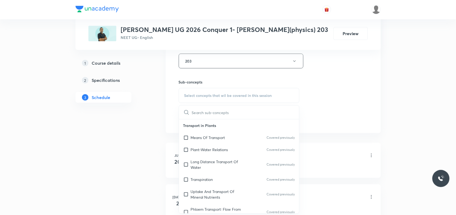
click at [199, 161] on p "Long Distance Transport Of Water" at bounding box center [218, 164] width 54 height 11
checkbox input "true"
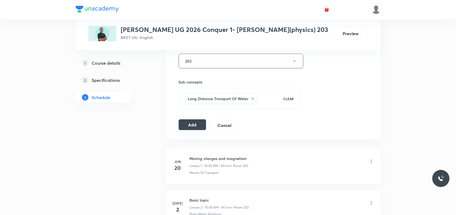
click at [188, 124] on button "Add" at bounding box center [193, 124] width 28 height 11
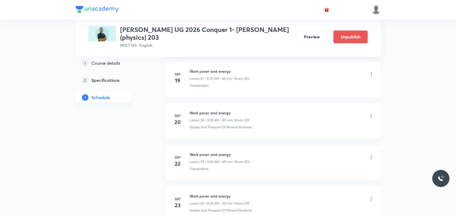
scroll to position [2604, 0]
